Goal: Find specific page/section: Find specific page/section

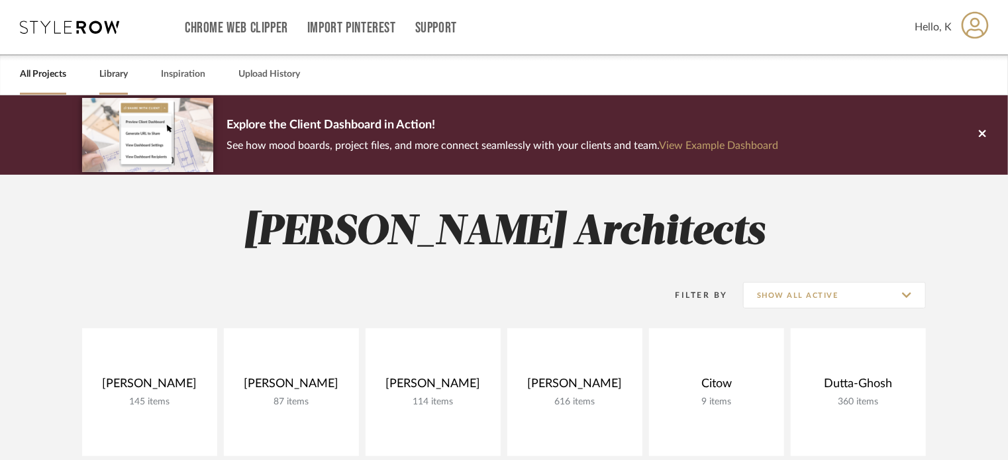
click at [115, 78] on link "Library" at bounding box center [113, 75] width 28 height 18
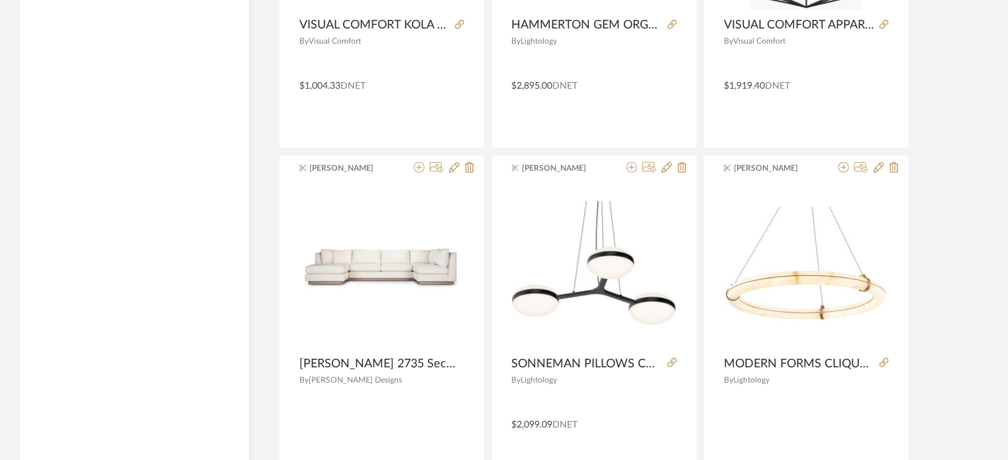
scroll to position [3311, 0]
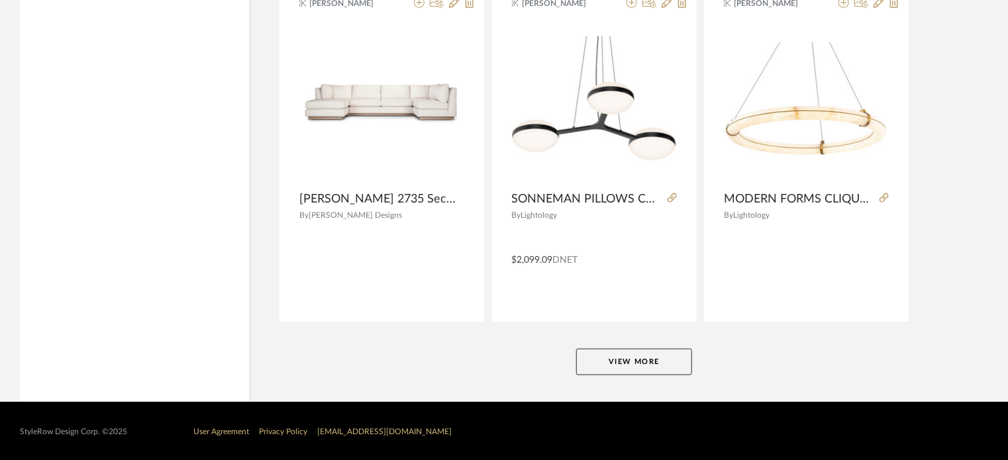
click at [660, 363] on button "View More" at bounding box center [634, 362] width 116 height 26
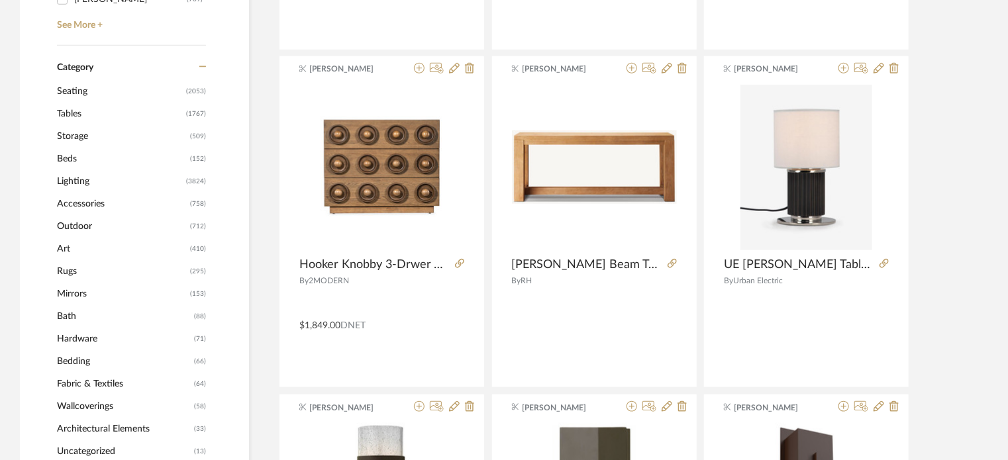
scroll to position [552, 0]
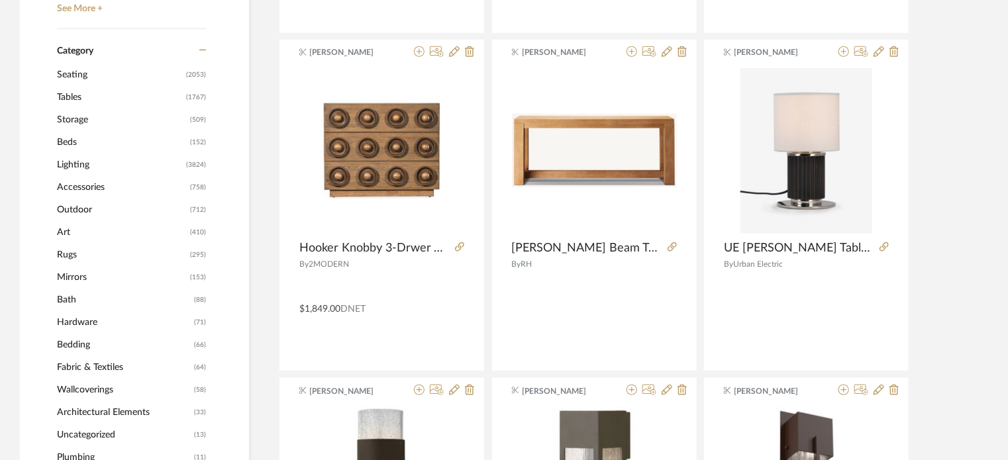
click at [74, 68] on span "Seating" at bounding box center [120, 75] width 126 height 23
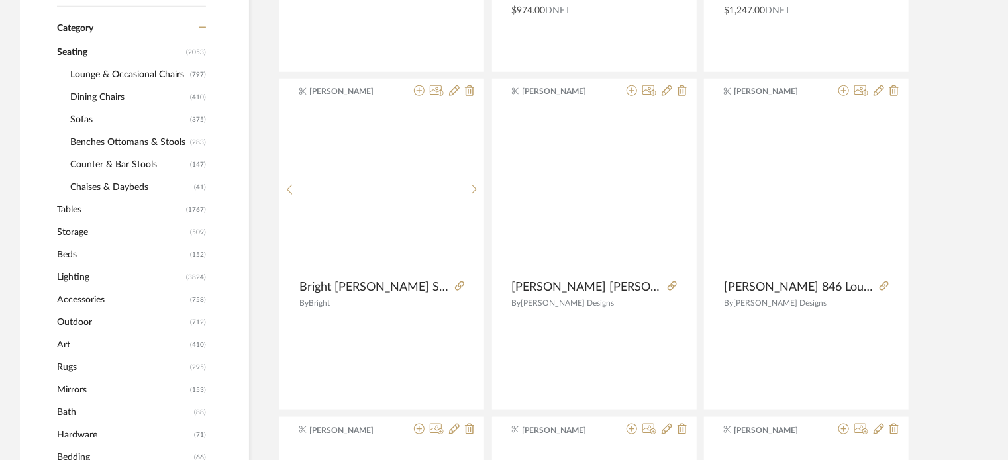
scroll to position [550, 0]
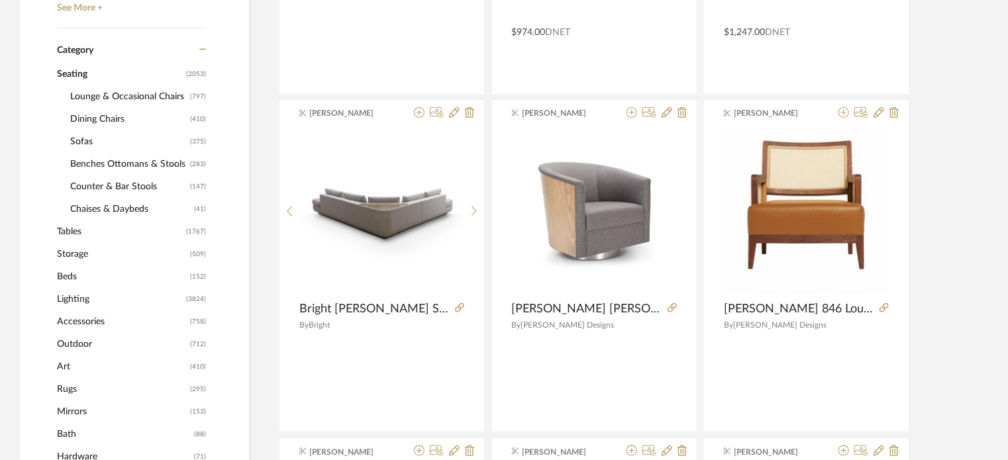
click at [101, 93] on span "Lounge & Occasional Chairs" at bounding box center [128, 96] width 117 height 23
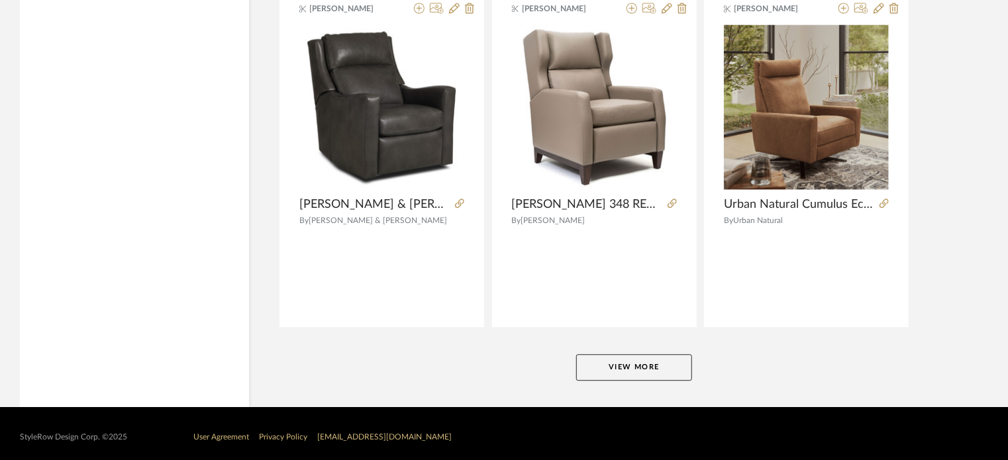
scroll to position [4048, 0]
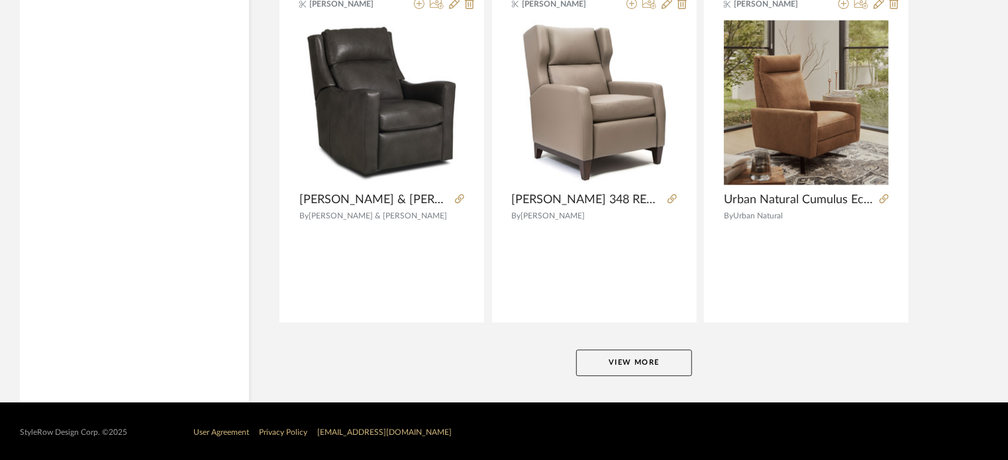
click at [660, 353] on button "View More" at bounding box center [634, 363] width 116 height 26
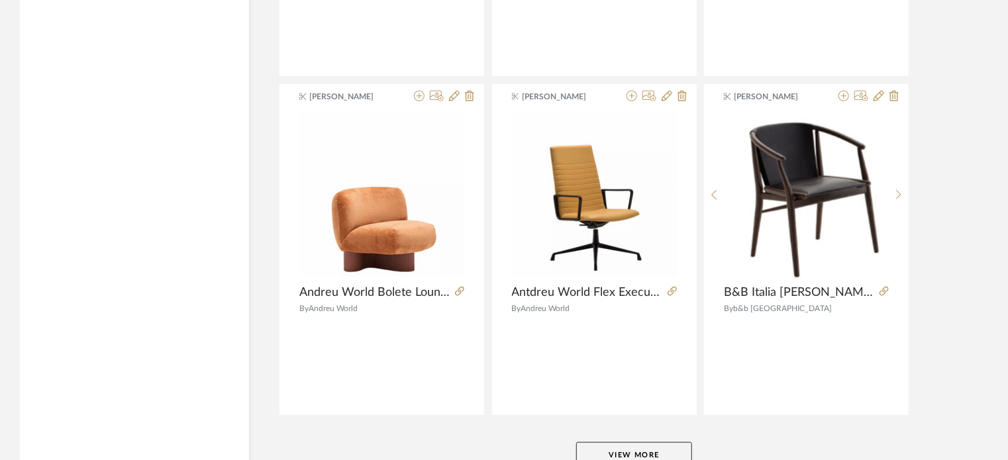
scroll to position [8110, 0]
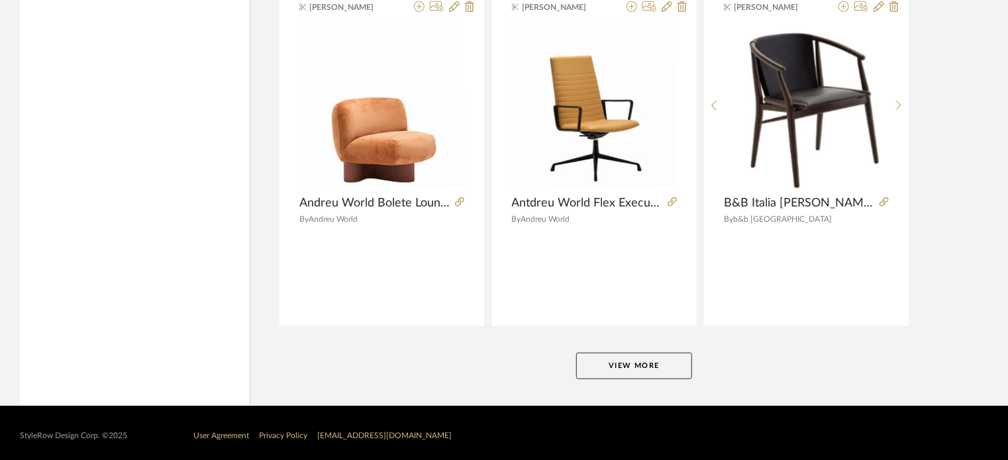
click at [636, 358] on button "View More" at bounding box center [634, 366] width 116 height 26
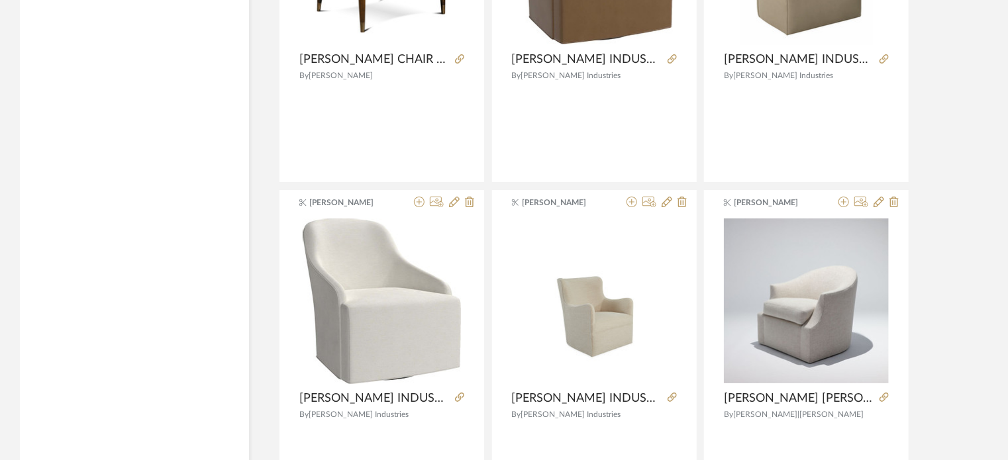
scroll to position [9933, 0]
